Goal: Navigation & Orientation: Find specific page/section

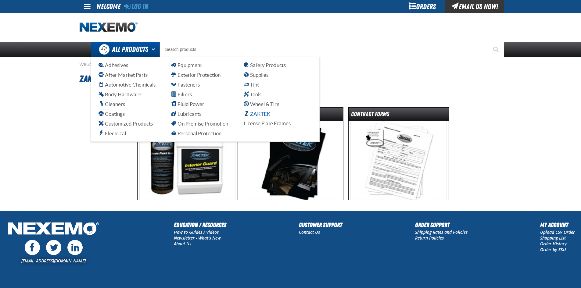
click at [253, 114] on span "ZAKTEK" at bounding box center [257, 114] width 27 height 6
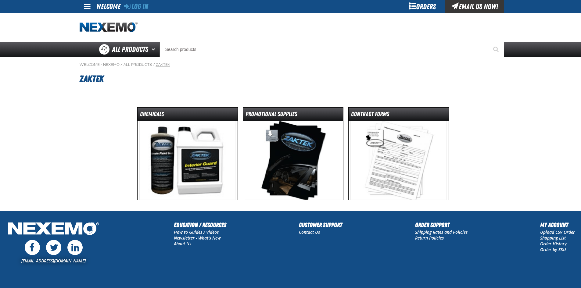
click at [160, 65] on link "ZAKTEK" at bounding box center [163, 64] width 14 height 5
